Goal: Information Seeking & Learning: Find specific fact

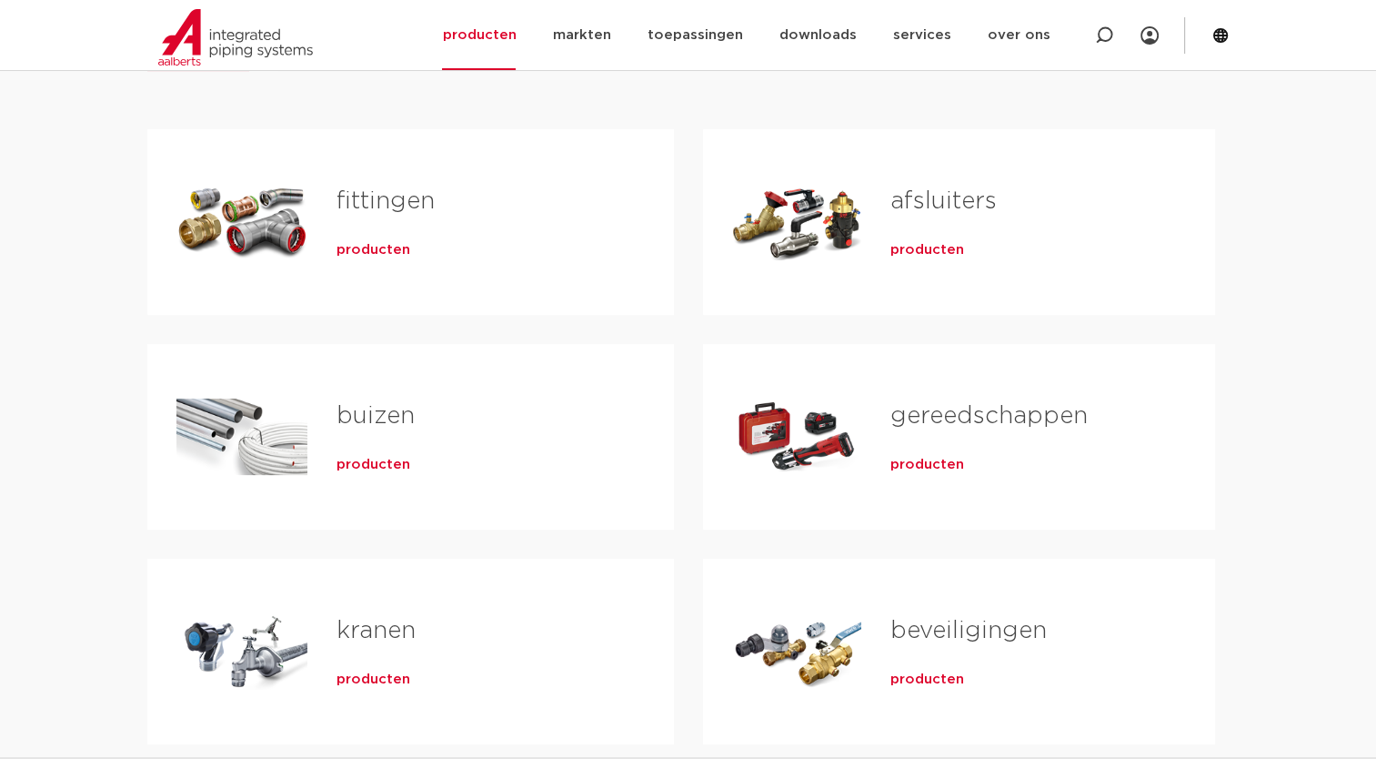
scroll to position [306, 0]
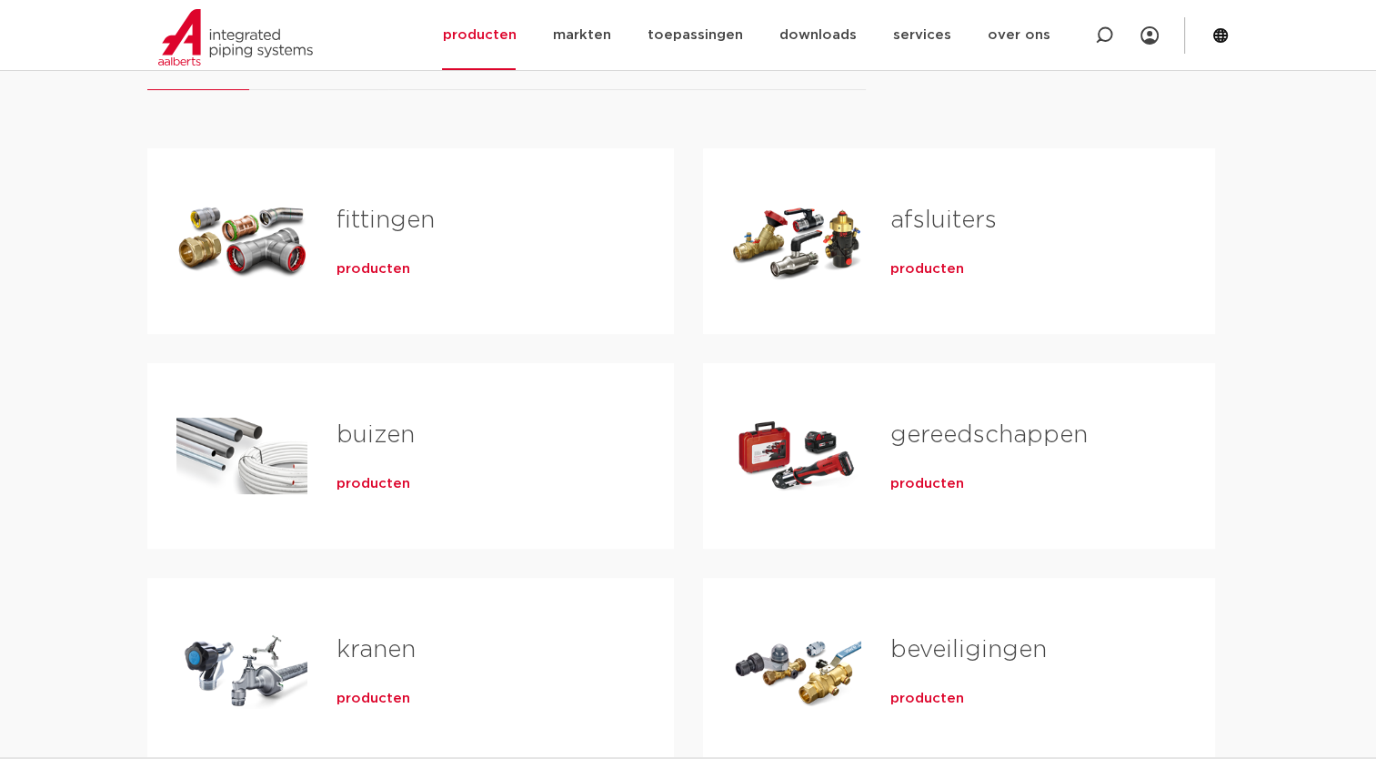
click at [349, 208] on link "fittingen" at bounding box center [386, 220] width 98 height 24
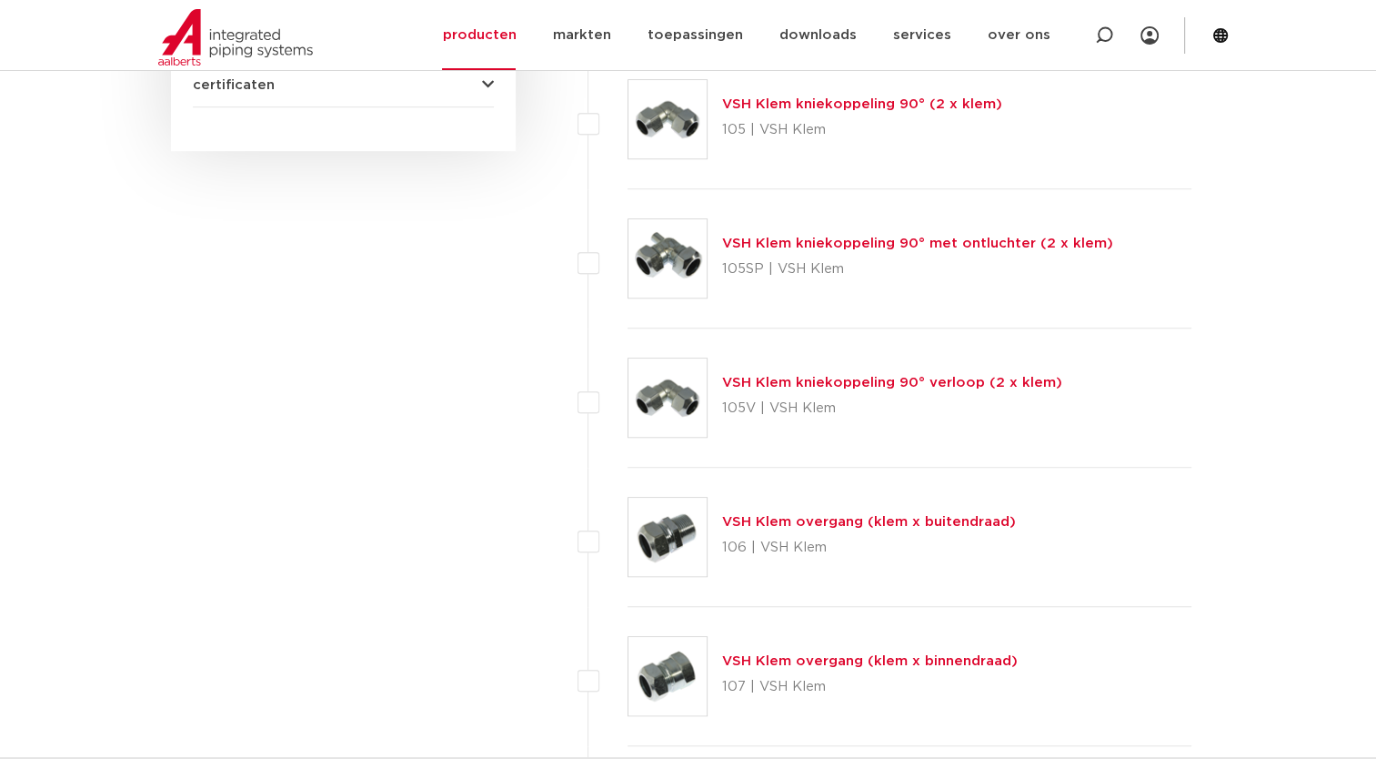
scroll to position [1170, 0]
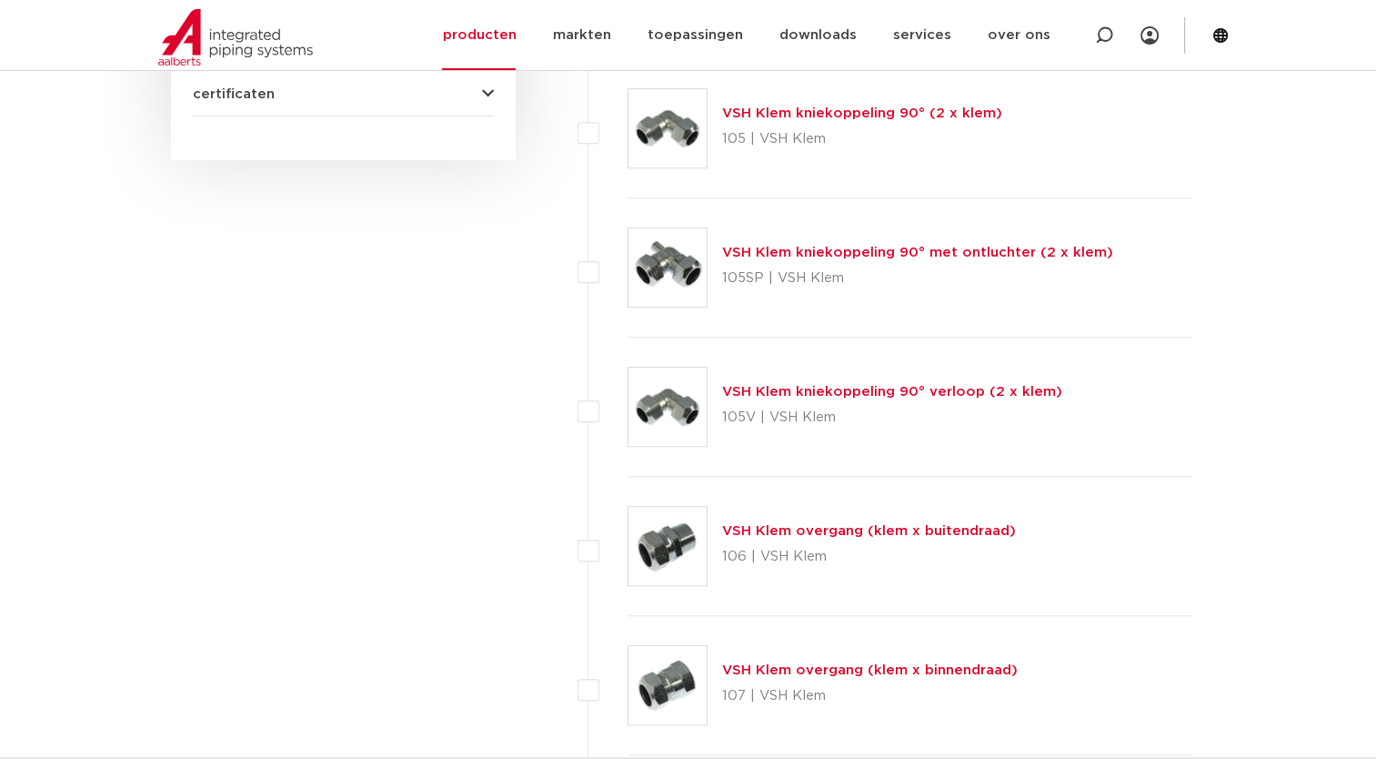
click at [677, 680] on img at bounding box center [668, 685] width 78 height 78
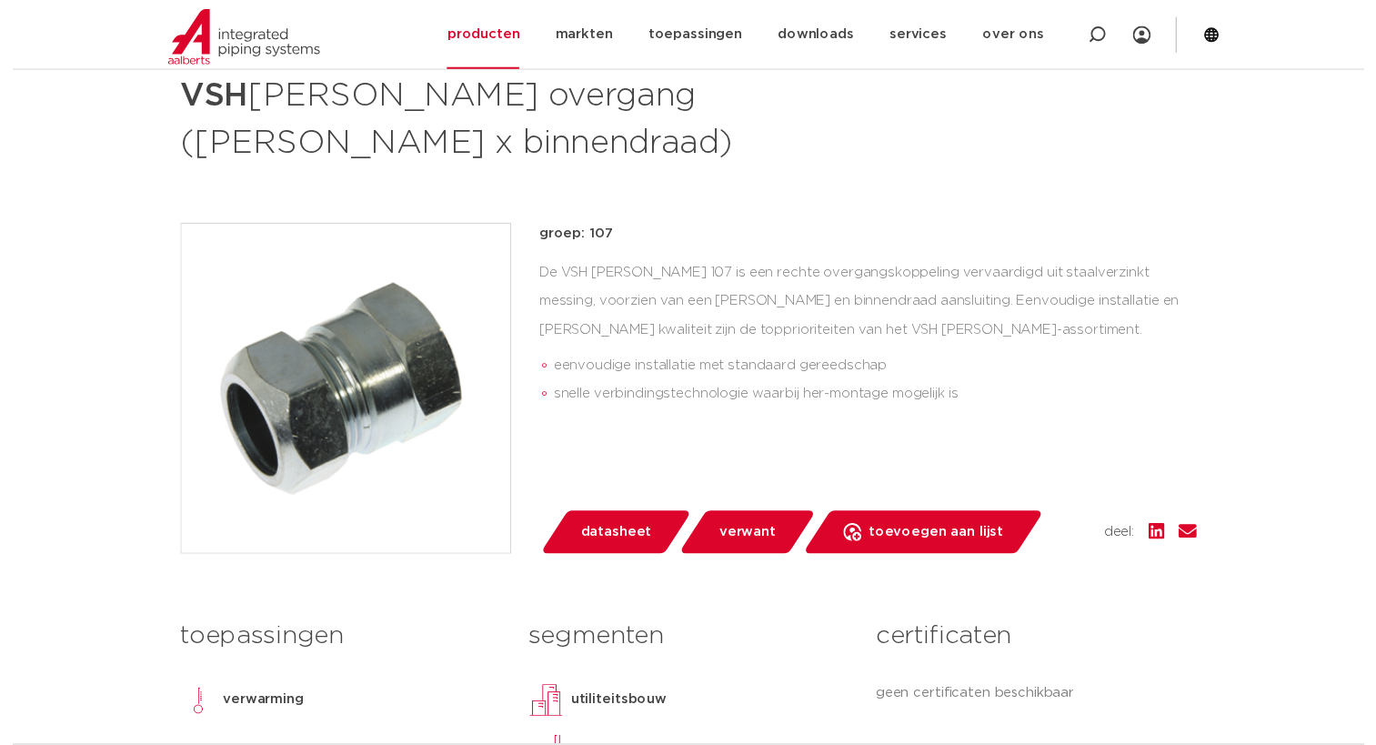
scroll to position [247, 0]
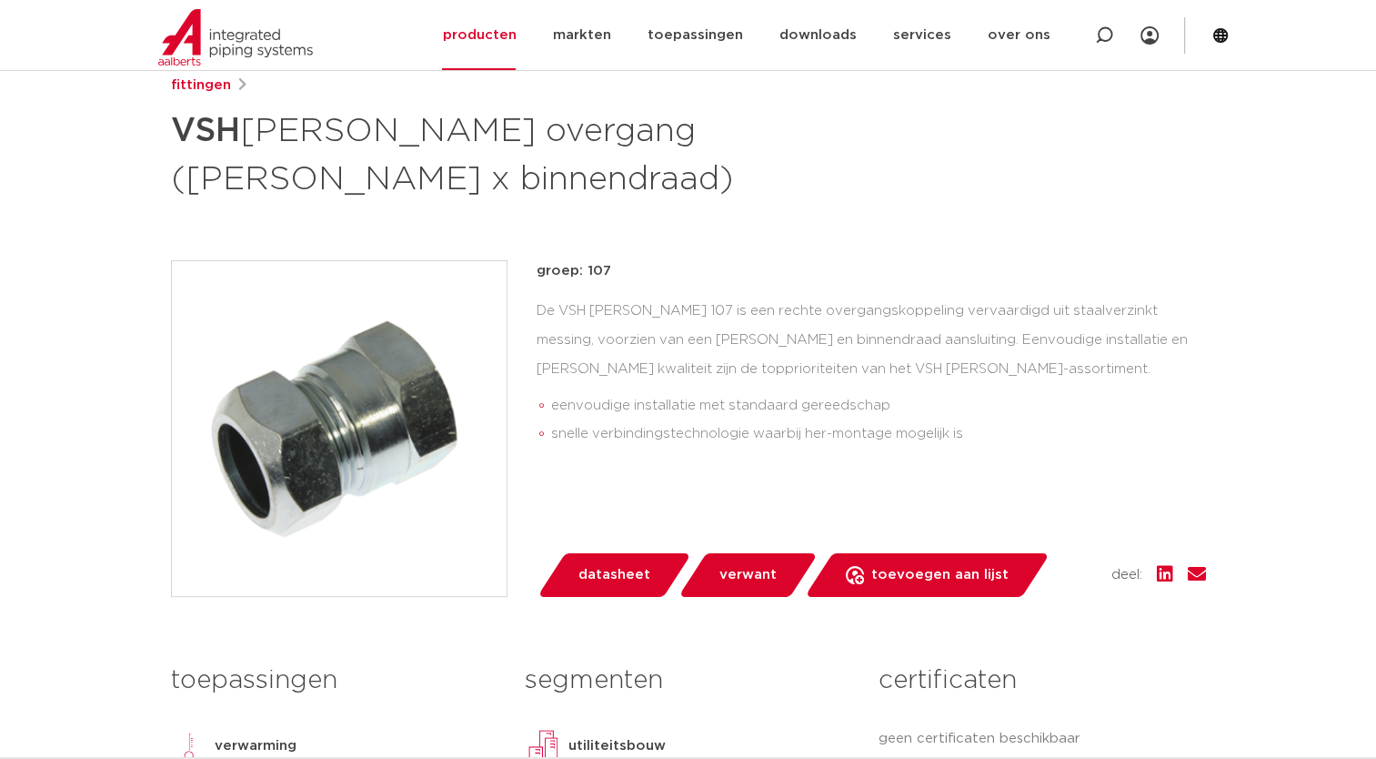
click at [616, 560] on span "datasheet" at bounding box center [615, 574] width 72 height 29
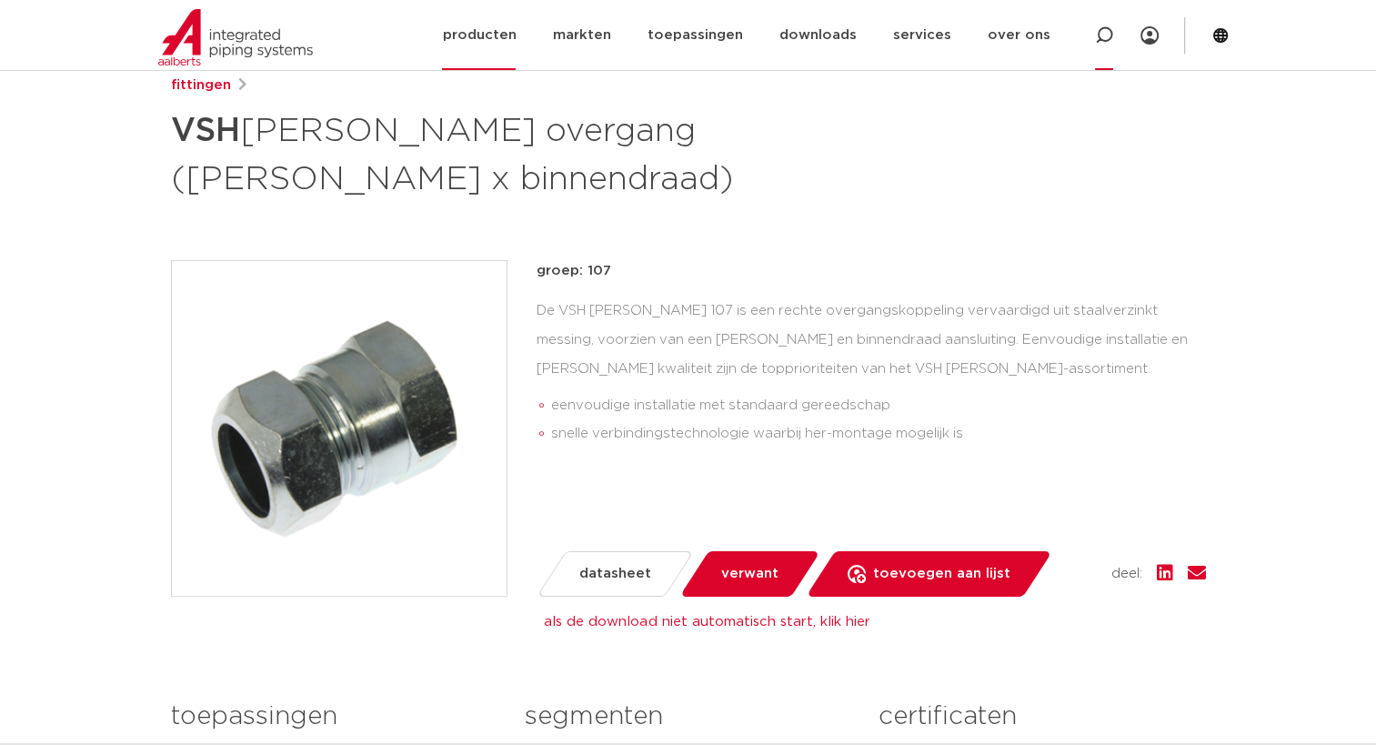
click at [1102, 35] on icon at bounding box center [1104, 35] width 18 height 18
type input "neusstuk"
click button "Zoeken" at bounding box center [0, 0] width 0 height 0
